Goal: Contribute content: Contribute content

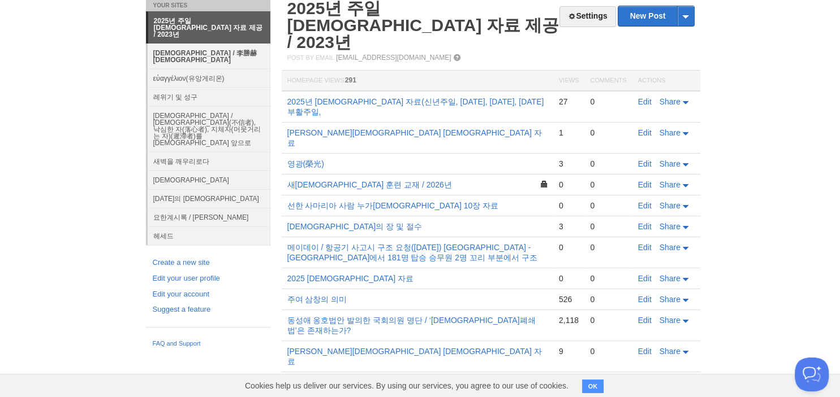
click at [208, 44] on link "[DEMOGRAPHIC_DATA] / 李勝赫[DEMOGRAPHIC_DATA]" at bounding box center [209, 56] width 123 height 25
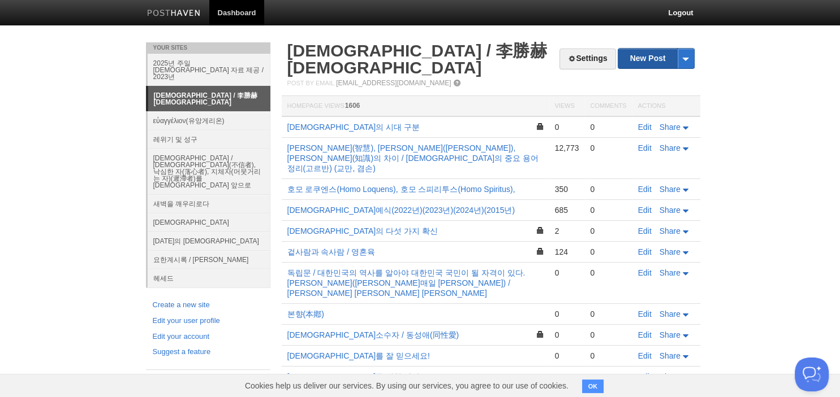
click at [668, 66] on link "New Post" at bounding box center [655, 59] width 75 height 20
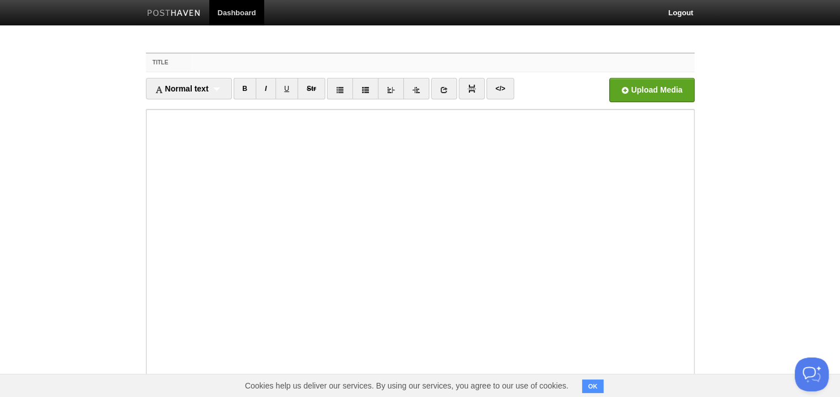
click at [512, 69] on input "Title" at bounding box center [442, 63] width 503 height 18
type input "각 [DEMOGRAPHIC_DATA]의 구원론"
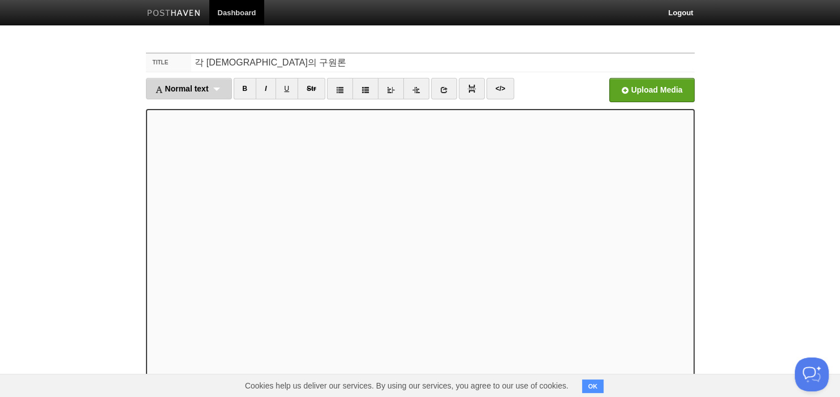
click at [220, 90] on div "Normal text Normal text Heading 1 Heading 2 Heading 3" at bounding box center [189, 88] width 86 height 21
click at [209, 125] on link "Heading 1" at bounding box center [188, 125] width 85 height 17
click at [200, 88] on div "Heading 1 Normal text Heading 1 Heading 2 Heading 3" at bounding box center [181, 88] width 70 height 21
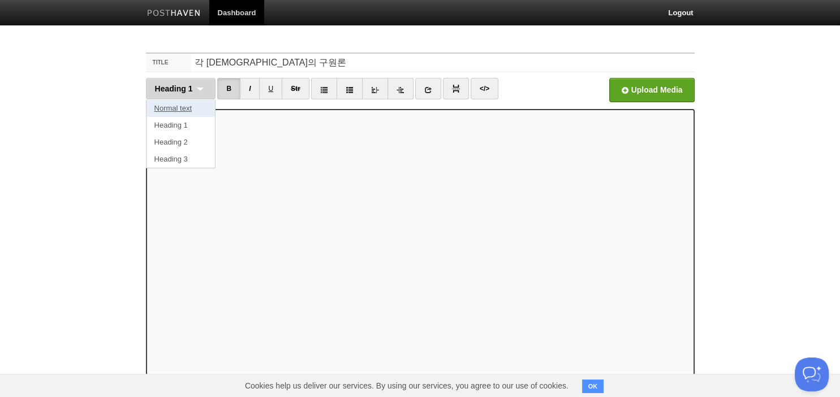
click at [194, 108] on link "Normal text" at bounding box center [180, 108] width 69 height 17
click at [209, 89] on div "Normal text Normal text Heading 1 Heading 2 Heading 3" at bounding box center [184, 88] width 76 height 21
click at [192, 128] on link "Heading 1" at bounding box center [183, 125] width 75 height 17
click at [201, 86] on div "Heading 1 Normal text Heading 1 Heading 2 Heading 3" at bounding box center [181, 88] width 70 height 21
click at [196, 121] on link "Heading 1" at bounding box center [180, 125] width 69 height 17
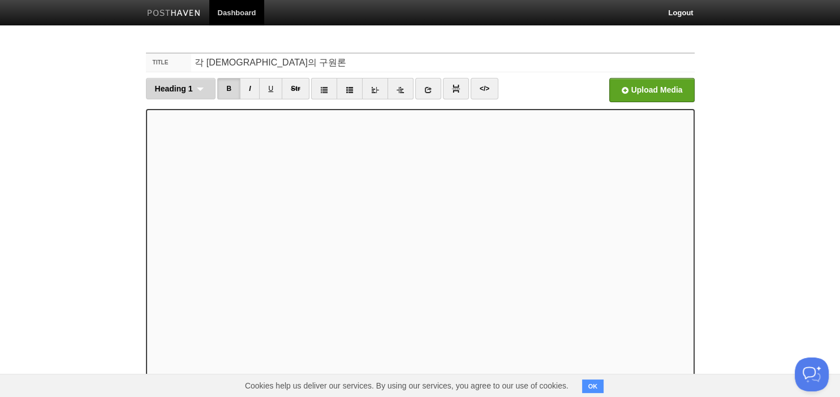
click at [200, 88] on div "Heading 1 Normal text Heading 1 Heading 2 Heading 3" at bounding box center [181, 88] width 70 height 21
click at [198, 126] on link "Heading 1" at bounding box center [180, 125] width 69 height 17
click at [200, 89] on div "Heading 1 Normal text Heading 1 Heading 2 Heading 3" at bounding box center [181, 88] width 70 height 21
click at [199, 119] on link "Heading 1" at bounding box center [180, 125] width 69 height 17
click at [204, 87] on div "Heading 1 Normal text Heading 1 Heading 2 Heading 3" at bounding box center [181, 88] width 70 height 21
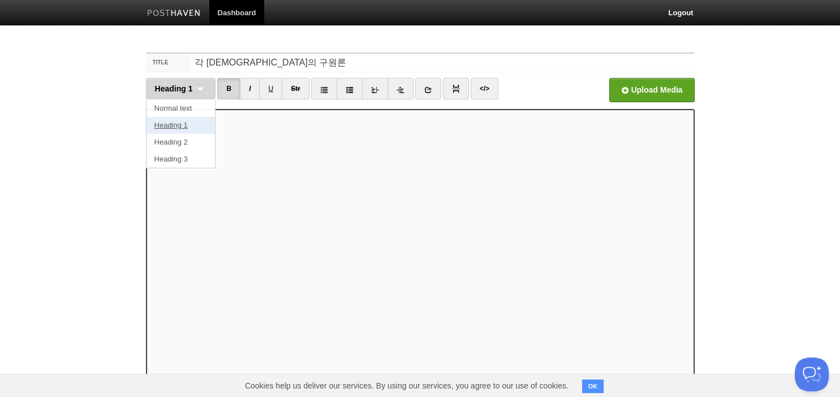
click at [190, 120] on link "Heading 1" at bounding box center [180, 125] width 69 height 17
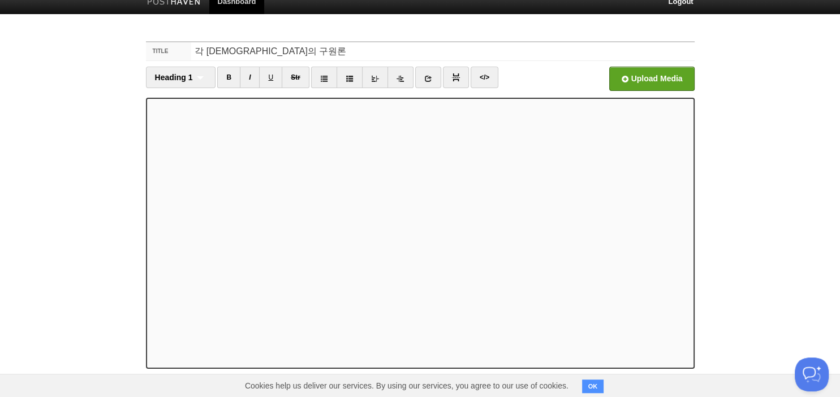
scroll to position [77, 0]
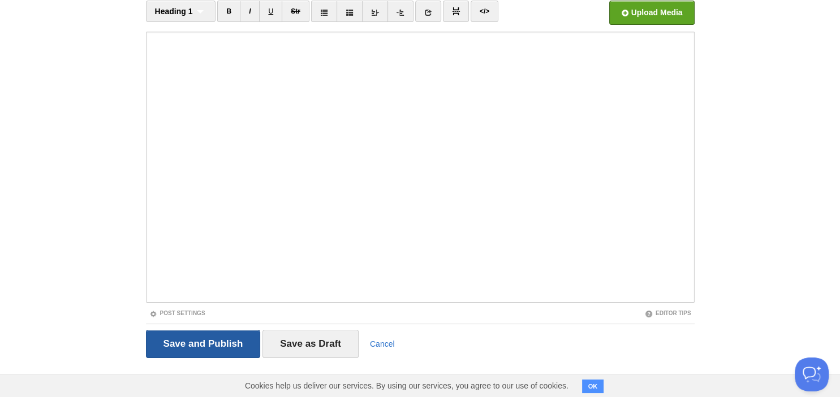
click at [189, 337] on input "Save and Publish" at bounding box center [203, 344] width 115 height 28
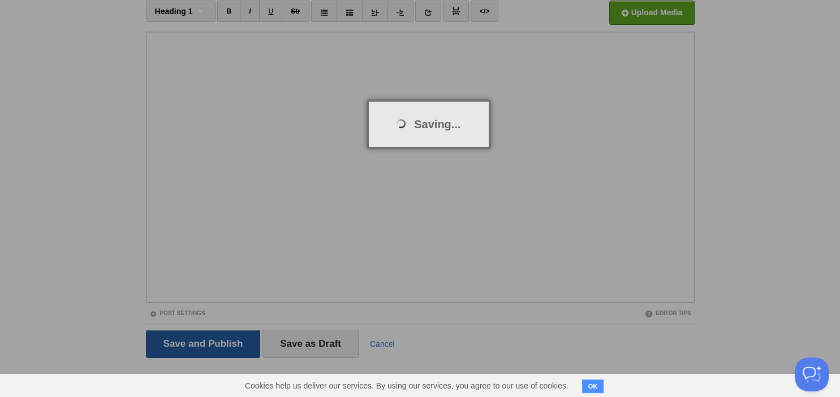
scroll to position [42, 0]
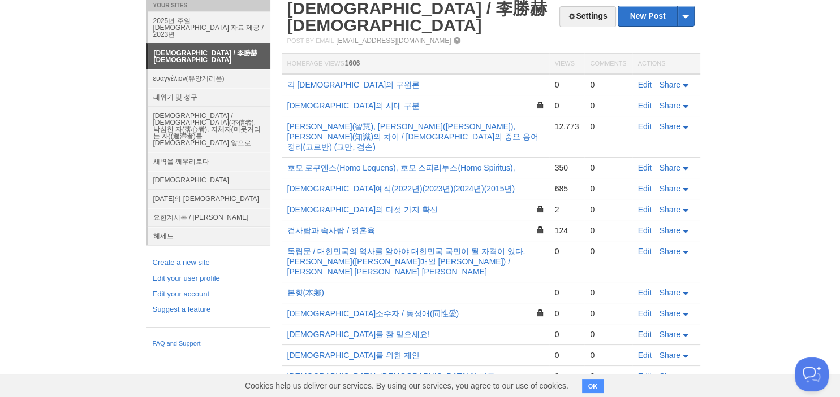
click at [647, 330] on link "Edit" at bounding box center [645, 334] width 14 height 9
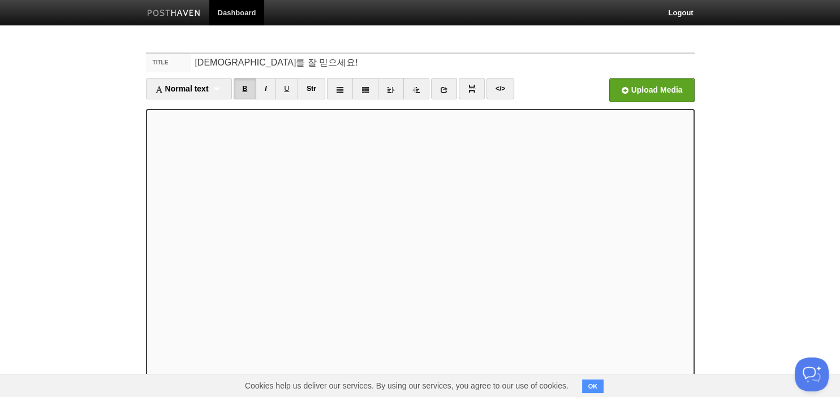
click at [248, 89] on link "B" at bounding box center [244, 88] width 23 height 21
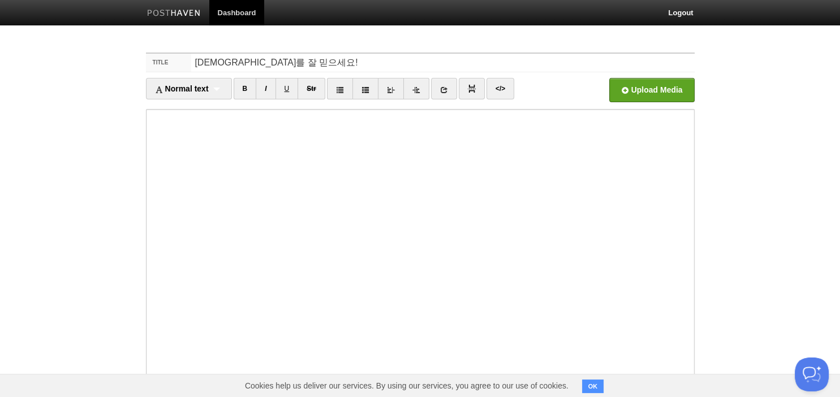
click at [114, 85] on body "Dashboard Logout Post saved × Post saved × Post created × Your Sites 2025년 주일 […" at bounding box center [420, 239] width 840 height 478
